Goal: Find specific page/section: Find specific page/section

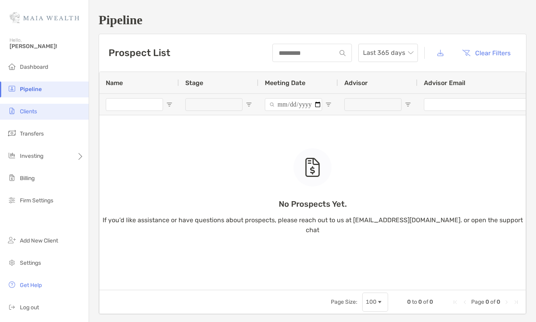
click at [44, 111] on li "Clients" at bounding box center [44, 112] width 89 height 16
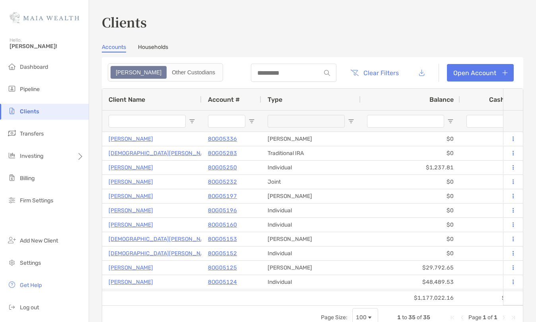
click at [154, 120] on input "Client Name Filter Input" at bounding box center [147, 121] width 77 height 13
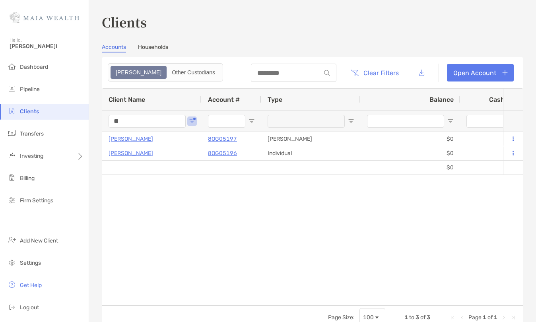
type input "*"
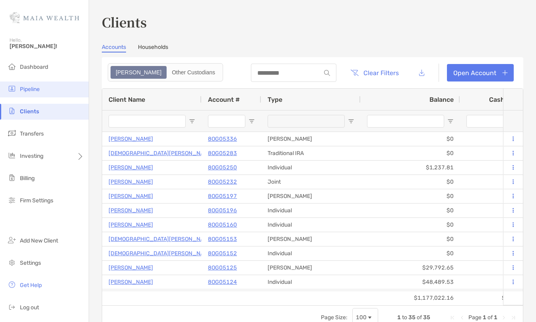
click at [45, 88] on li "Pipeline" at bounding box center [44, 90] width 89 height 16
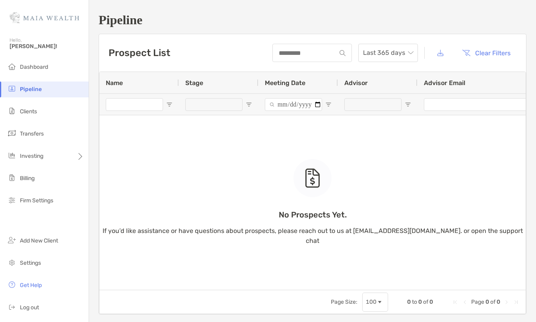
click at [133, 106] on div "No Prospects Yet. If you’d like assistance or have questions about prospects, p…" at bounding box center [312, 181] width 427 height 218
click at [395, 49] on span "Last 365 days" at bounding box center [388, 53] width 50 height 18
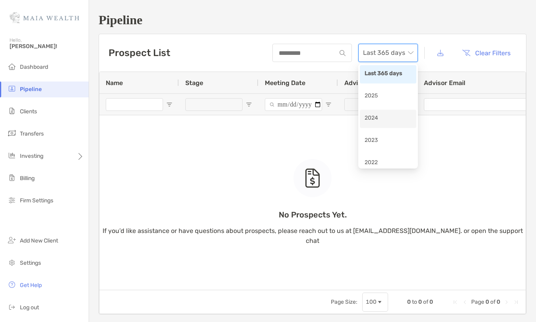
click at [385, 120] on div "2024" at bounding box center [388, 119] width 47 height 10
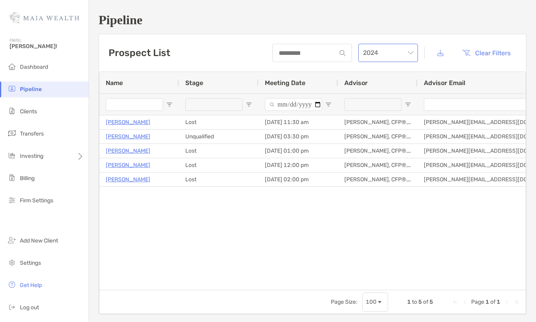
click at [402, 54] on span "2024" at bounding box center [388, 53] width 50 height 18
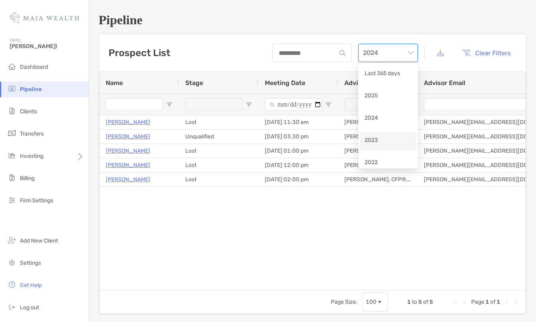
click at [391, 142] on div "2023" at bounding box center [388, 141] width 47 height 10
